Goal: Task Accomplishment & Management: Manage account settings

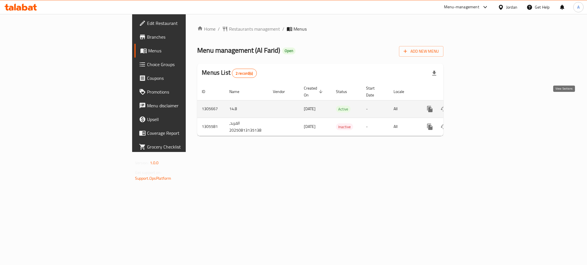
click at [475, 106] on icon "enhanced table" at bounding box center [471, 109] width 7 height 7
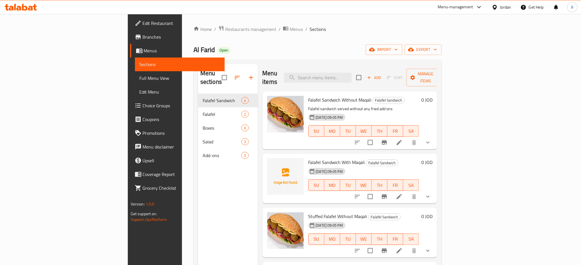
click at [198, 186] on div "Menu sections Falafel Sandwich 4 Falafel 2 Boxes 6 Salad 3 Add-ons 3" at bounding box center [228, 196] width 60 height 265
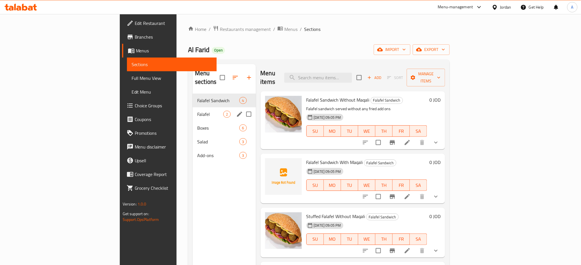
click at [193, 111] on div "Falafel 2" at bounding box center [224, 114] width 63 height 14
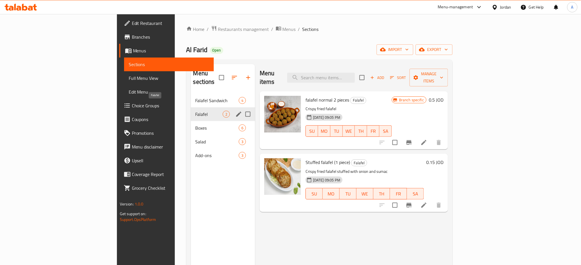
click at [191, 135] on div "Salad 3" at bounding box center [223, 142] width 64 height 14
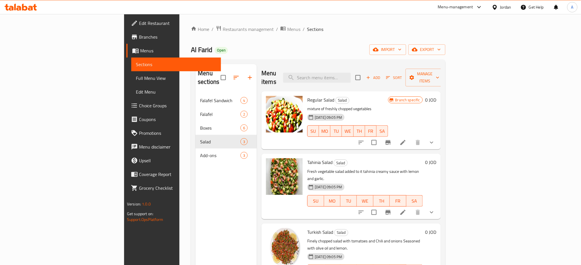
click at [195, 213] on div "Menu sections Falafel Sandwich 4 Falafel 2 Boxes 6 Salad 3 Add-ons 3" at bounding box center [225, 196] width 61 height 265
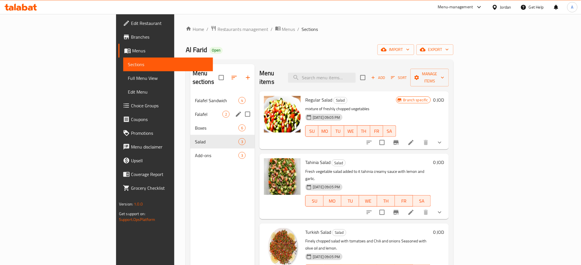
click at [190, 110] on div "Falafel 2" at bounding box center [222, 114] width 65 height 14
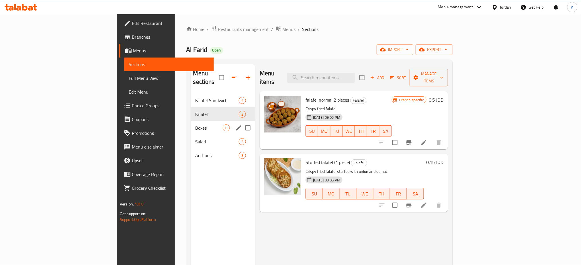
click at [195, 125] on span "Boxes" at bounding box center [208, 128] width 27 height 7
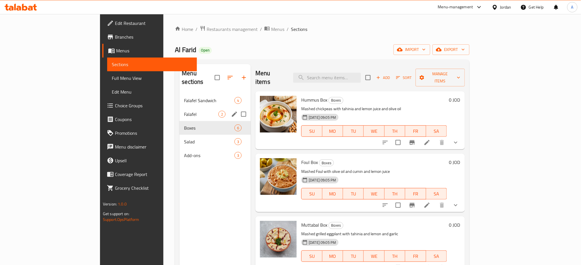
click at [179, 99] on div "Falafel Sandwich 4" at bounding box center [214, 101] width 71 height 14
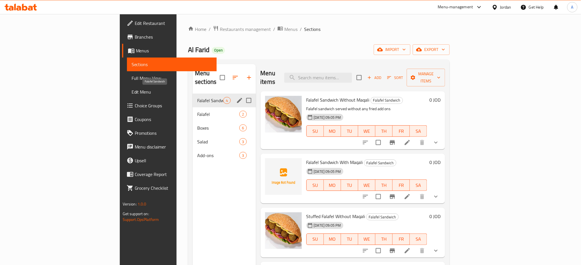
click at [193, 206] on div "Menu sections Falafel Sandwich 4 Falafel 2 Boxes 6 Salad 3 Add-ons 3" at bounding box center [224, 196] width 63 height 265
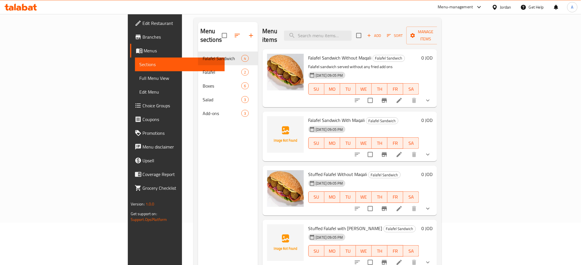
scroll to position [80, 0]
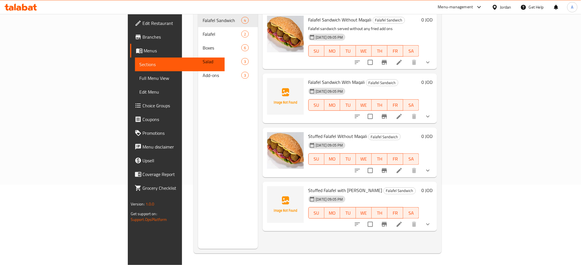
drag, startPoint x: 106, startPoint y: 138, endPoint x: 132, endPoint y: 141, distance: 26.3
click at [182, 138] on div "Home / Restaurants management / Menus / Sections Al Farid Open import export Me…" at bounding box center [317, 100] width 271 height 332
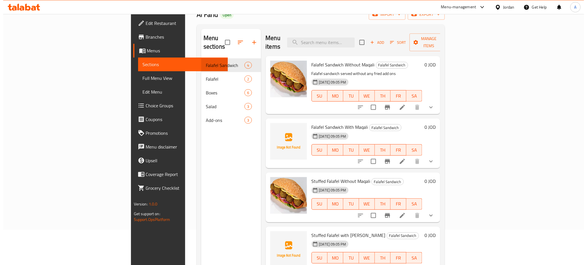
scroll to position [0, 0]
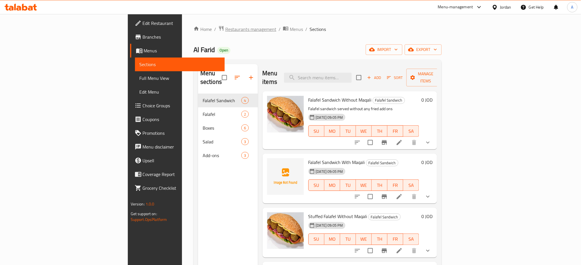
click at [225, 33] on span "Restaurants management" at bounding box center [250, 29] width 51 height 7
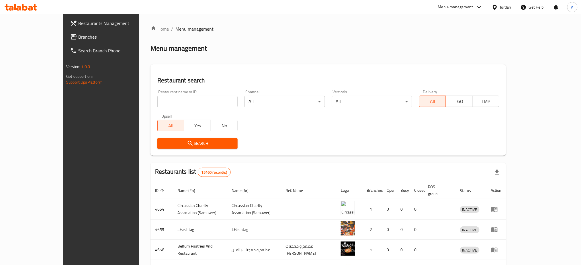
click at [195, 100] on input "search" at bounding box center [197, 101] width 80 height 11
paste input "410797429292"
drag, startPoint x: 194, startPoint y: 101, endPoint x: 42, endPoint y: 101, distance: 152.5
click at [63, 101] on div "Restaurants Management Branches Search Branch Phone Version: 1.0.0 Get support …" at bounding box center [290, 219] width 454 height 411
type input "الفريد"
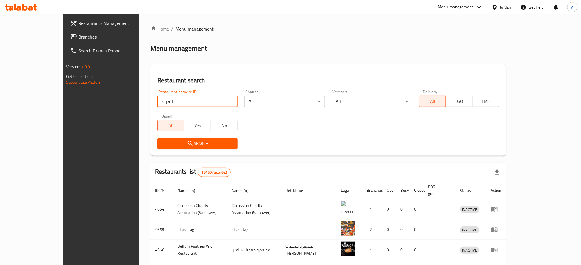
click button "Search" at bounding box center [197, 143] width 80 height 11
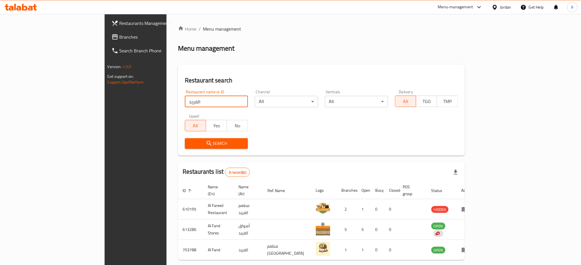
drag, startPoint x: 550, startPoint y: 247, endPoint x: 553, endPoint y: 246, distance: 3.0
click at [468, 247] on icon "enhanced table" at bounding box center [464, 250] width 7 height 7
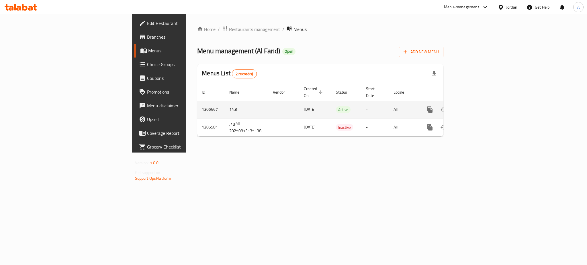
click at [475, 106] on icon "enhanced table" at bounding box center [471, 109] width 7 height 7
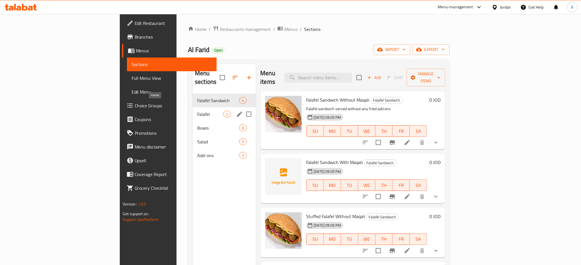
click at [197, 111] on span "Falafel" at bounding box center [210, 114] width 26 height 7
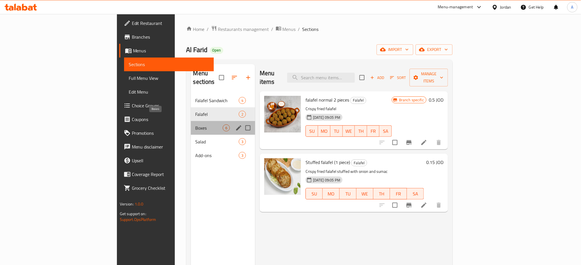
click at [195, 125] on span "Boxes" at bounding box center [208, 128] width 27 height 7
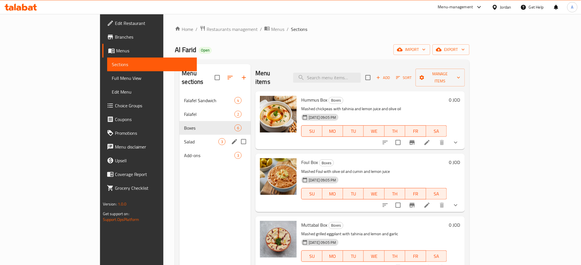
click at [184, 138] on span "Salad" at bounding box center [201, 141] width 34 height 7
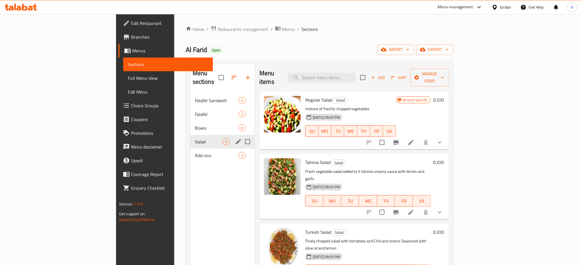
click at [190, 139] on div "Salad 3" at bounding box center [222, 142] width 65 height 14
drag, startPoint x: 179, startPoint y: 149, endPoint x: 182, endPoint y: 146, distance: 3.9
click at [195, 152] on span "Add-ons" at bounding box center [209, 155] width 28 height 7
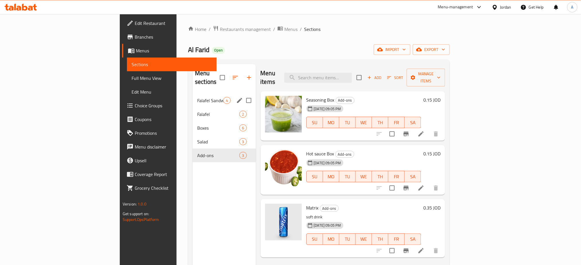
click at [193, 91] on nav "Falafel Sandwich 4 Falafel 2 Boxes 6 Salad 3 Add-ons 3" at bounding box center [224, 127] width 63 height 73
click at [197, 97] on span "Falafel Sandwich" at bounding box center [210, 100] width 26 height 7
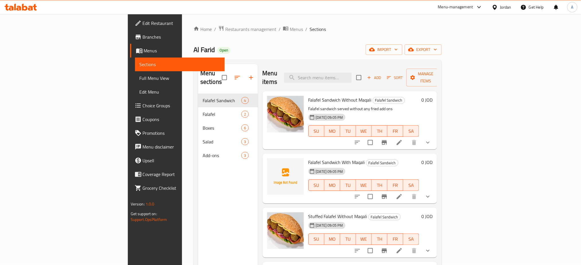
click at [198, 217] on div "Menu sections Falafel Sandwich 4 Falafel 2 Boxes 6 Salad 3 Add-ons 3" at bounding box center [228, 196] width 60 height 265
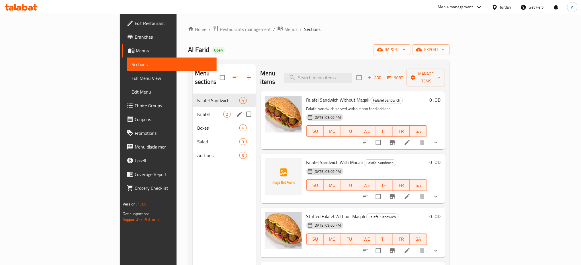
click at [197, 111] on span "Falafel" at bounding box center [210, 114] width 26 height 7
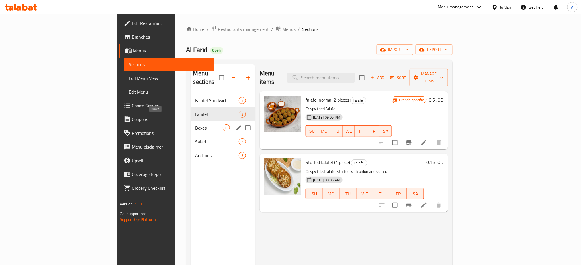
click at [195, 125] on span "Boxes" at bounding box center [208, 128] width 27 height 7
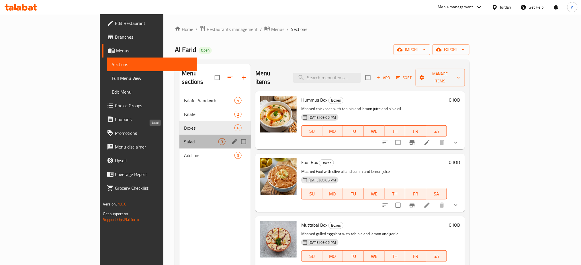
click at [184, 138] on span "Salad" at bounding box center [201, 141] width 34 height 7
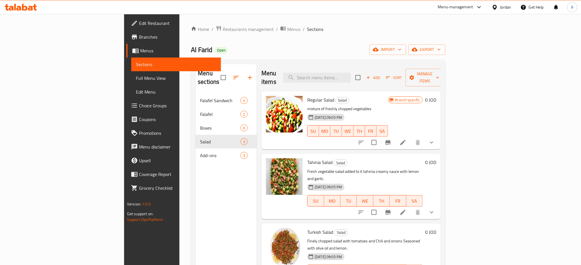
drag, startPoint x: 134, startPoint y: 217, endPoint x: 132, endPoint y: 195, distance: 22.4
click at [195, 217] on div "Menu sections Falafel Sandwich 4 Falafel 2 Boxes 6 Salad 3 Add-ons 3" at bounding box center [225, 196] width 61 height 265
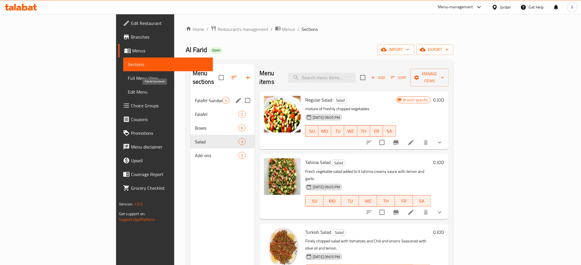
click at [195, 97] on span "Falafel Sandwich" at bounding box center [209, 100] width 28 height 7
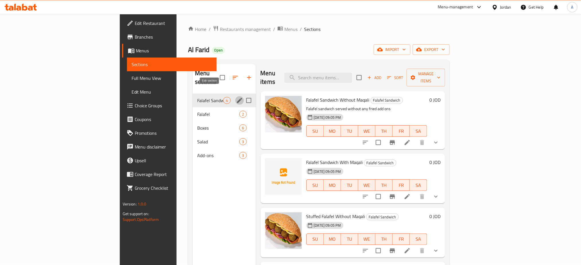
click at [236, 97] on icon "edit" at bounding box center [239, 100] width 7 height 7
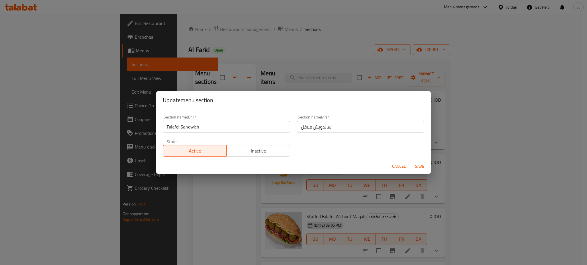
drag, startPoint x: 245, startPoint y: 130, endPoint x: 58, endPoint y: 127, distance: 186.9
click at [58, 127] on div "Update menu section Section name(En)   * Falafel Sandwich Section name(En) * Se…" at bounding box center [293, 132] width 587 height 265
drag, startPoint x: 395, startPoint y: 167, endPoint x: 396, endPoint y: 171, distance: 4.0
click at [396, 167] on span "Cancel" at bounding box center [399, 166] width 14 height 7
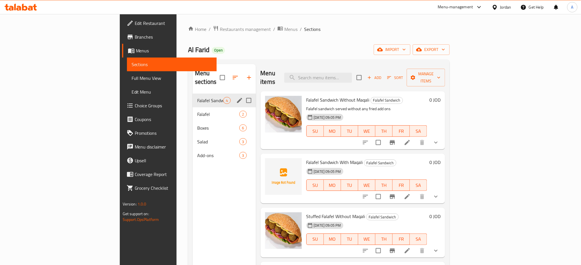
drag, startPoint x: 520, startPoint y: 24, endPoint x: 440, endPoint y: 32, distance: 80.7
click at [461, 24] on div "Home / Restaurants management / Menus / Sections Al Farid Open import export Me…" at bounding box center [319, 180] width 285 height 332
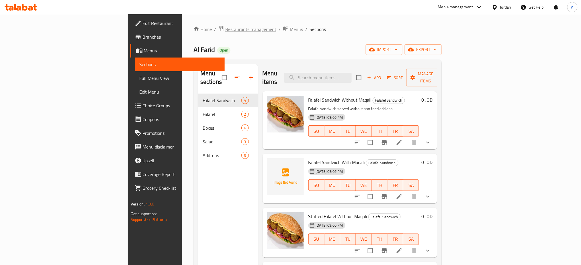
click at [225, 29] on span "Restaurants management" at bounding box center [250, 29] width 51 height 7
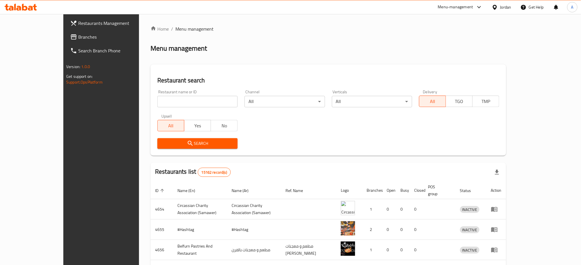
click at [183, 104] on input "search" at bounding box center [197, 101] width 80 height 11
type input "ؤ"
type input "crusters"
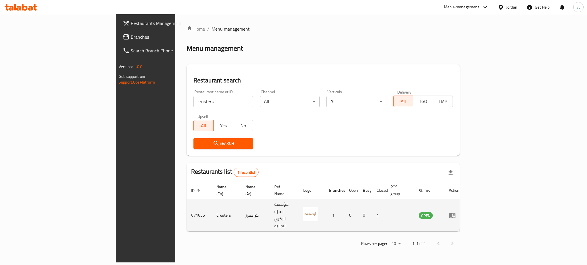
click at [464, 210] on td "enhanced table" at bounding box center [454, 216] width 20 height 32
click at [456, 212] on icon "enhanced table" at bounding box center [452, 215] width 7 height 7
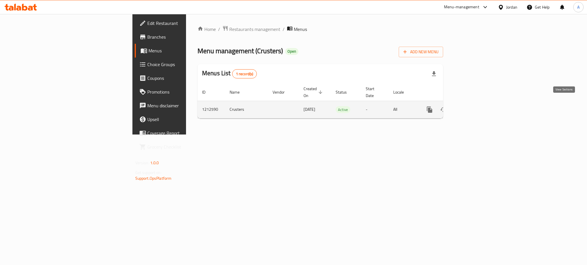
click at [478, 108] on link "enhanced table" at bounding box center [471, 110] width 14 height 14
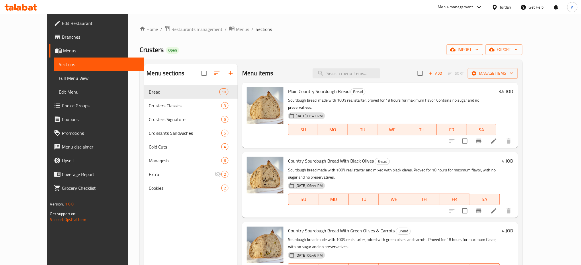
click at [67, 44] on link "Menus" at bounding box center [96, 51] width 95 height 14
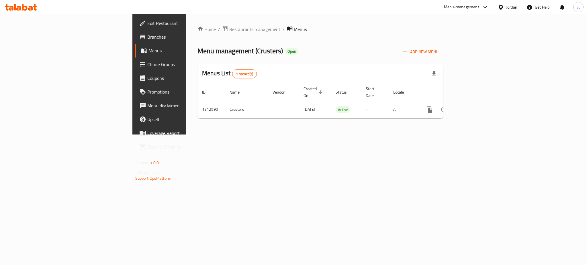
click at [147, 40] on span "Branches" at bounding box center [186, 37] width 79 height 7
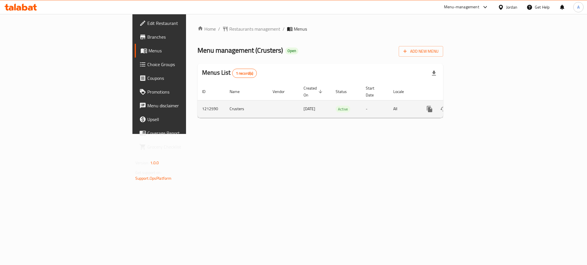
click at [474, 106] on icon "enhanced table" at bounding box center [471, 109] width 7 height 7
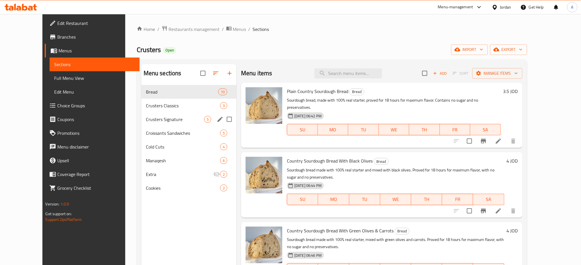
click at [162, 109] on div "Crusters Classics 3" at bounding box center [188, 106] width 95 height 14
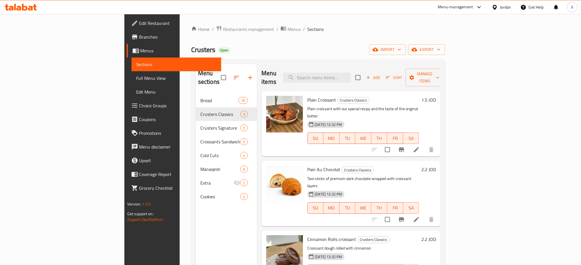
click at [139, 40] on span "Branches" at bounding box center [178, 37] width 78 height 7
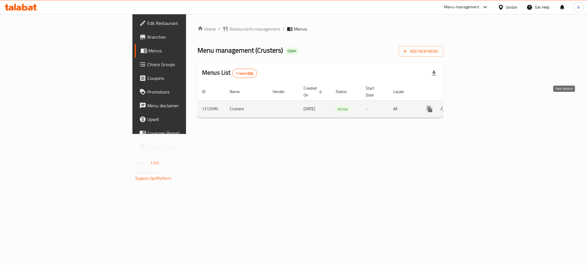
click at [474, 106] on icon "enhanced table" at bounding box center [471, 109] width 7 height 7
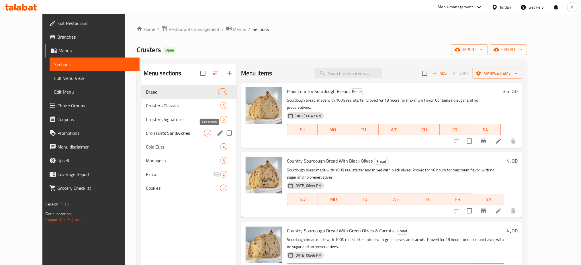
click at [201, 112] on div "Bread 10 Crusters Classics 3 Crusters Signature 5 Croissants Sandwiches 5 Cold …" at bounding box center [188, 140] width 95 height 110
click at [178, 105] on span "Crusters Classics" at bounding box center [175, 105] width 58 height 7
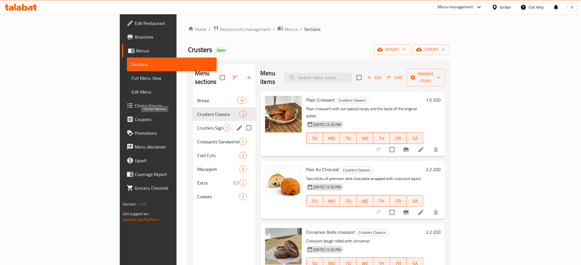
click at [197, 125] on span "Crusters Signature" at bounding box center [210, 128] width 26 height 7
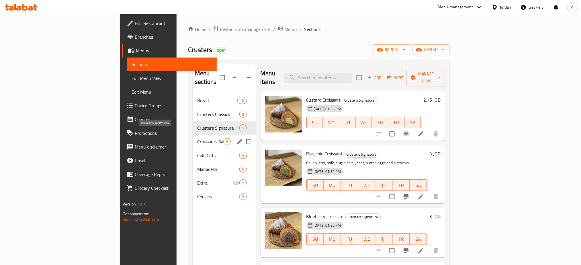
click at [197, 138] on span "Croissants Sandwiches" at bounding box center [210, 141] width 26 height 7
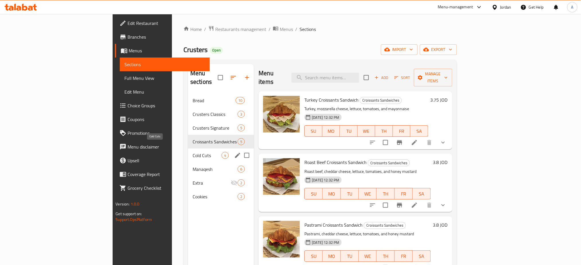
click at [193, 152] on span "Cold Cuts" at bounding box center [207, 155] width 29 height 7
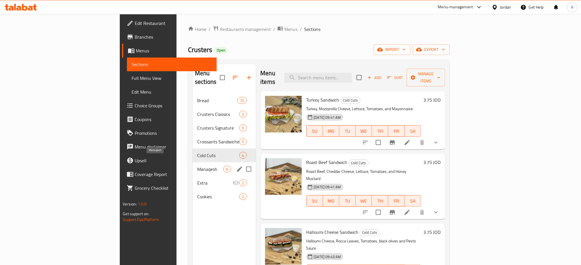
click at [197, 166] on span "Manaqesh" at bounding box center [210, 169] width 26 height 7
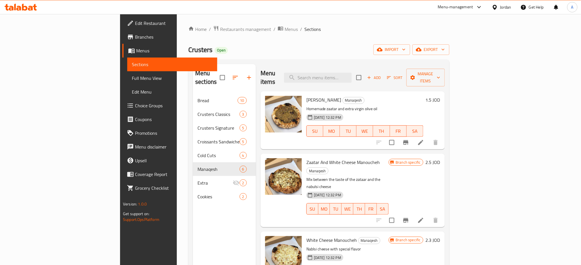
click at [427, 42] on div "Home / Restaurants management / Menus / Sections Crusters Open import export Me…" at bounding box center [318, 180] width 261 height 309
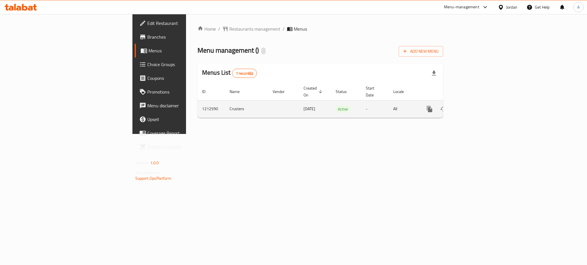
click at [474, 106] on icon "enhanced table" at bounding box center [471, 109] width 7 height 7
